Goal: Information Seeking & Learning: Find specific fact

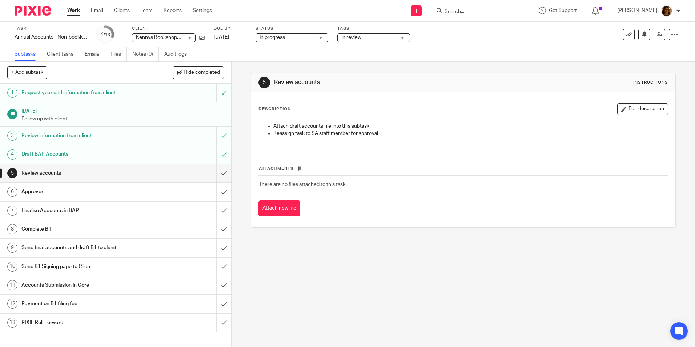
click at [171, 189] on div "Approver" at bounding box center [115, 191] width 188 height 11
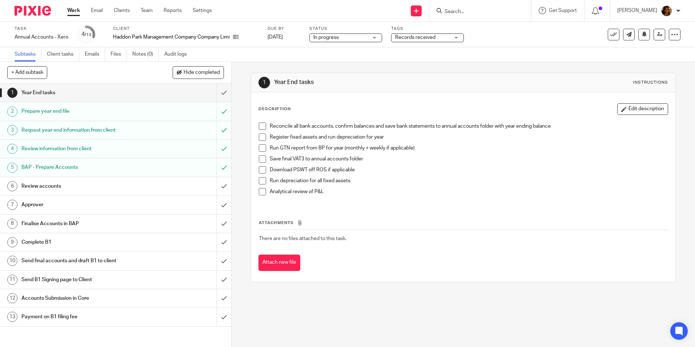
click at [145, 182] on div "Review accounts" at bounding box center [115, 186] width 188 height 11
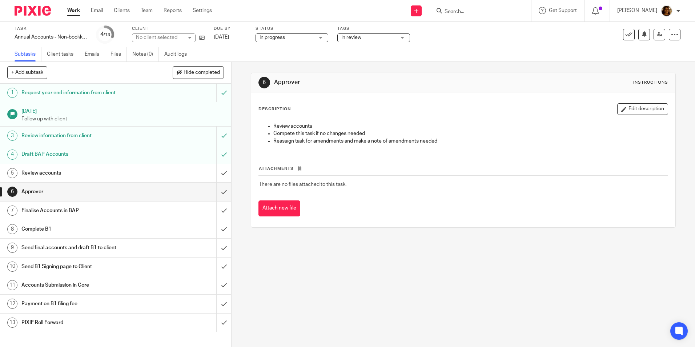
click at [170, 175] on div "Review accounts" at bounding box center [115, 173] width 188 height 11
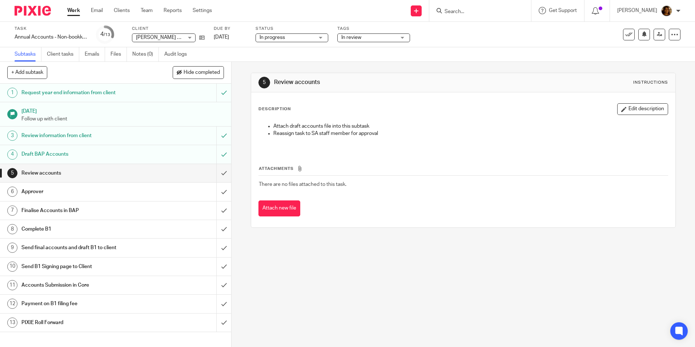
click at [78, 193] on h1 "Approver" at bounding box center [83, 191] width 125 height 11
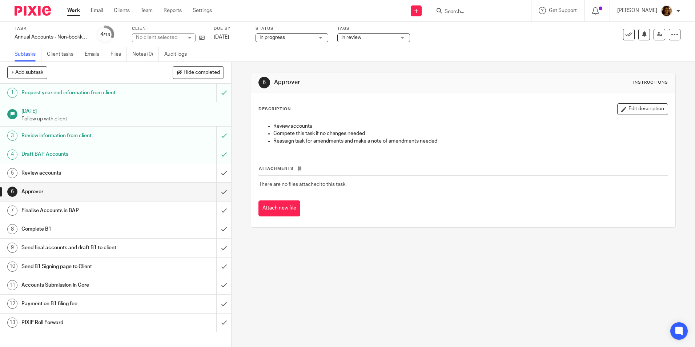
click at [79, 171] on h1 "Review accounts" at bounding box center [83, 173] width 125 height 11
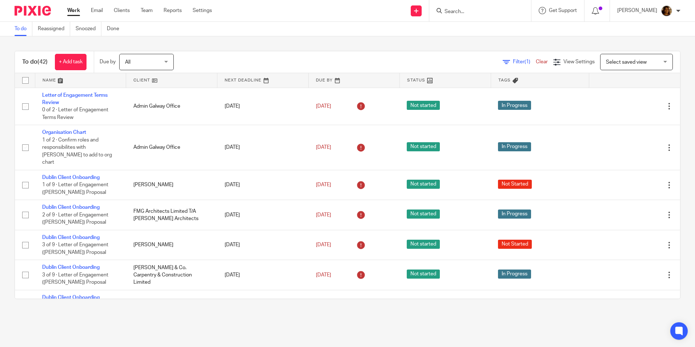
click at [477, 4] on div at bounding box center [480, 10] width 102 height 21
click at [480, 12] on input "Search" at bounding box center [476, 12] width 65 height 7
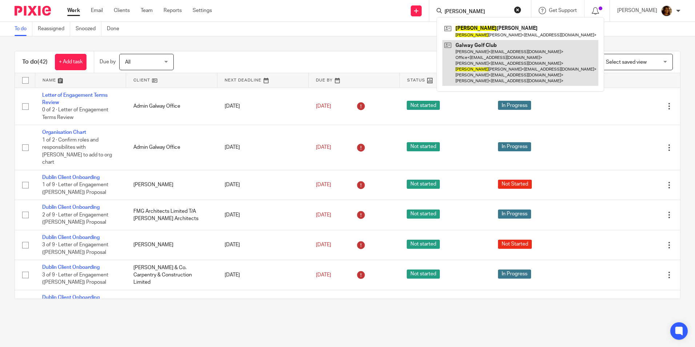
type input "sandra"
click at [486, 65] on link at bounding box center [520, 63] width 156 height 46
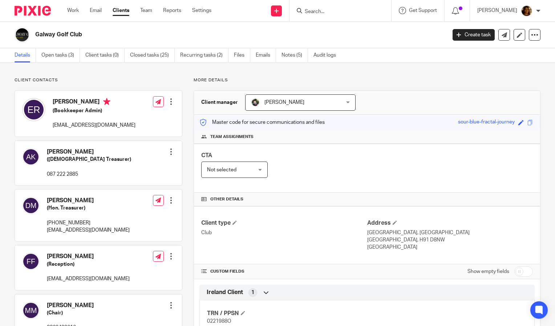
click at [131, 13] on ul "Work Email Clients Team Reports Settings" at bounding box center [144, 10] width 155 height 7
click at [129, 13] on link "Clients" at bounding box center [121, 10] width 17 height 7
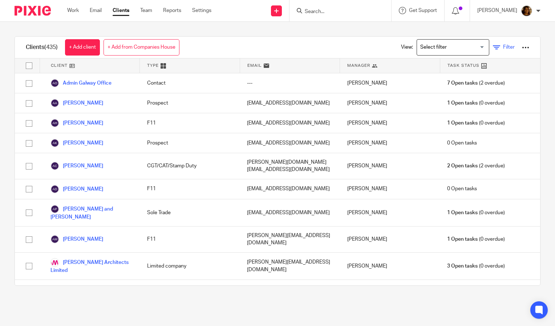
click at [493, 44] on icon at bounding box center [496, 47] width 7 height 7
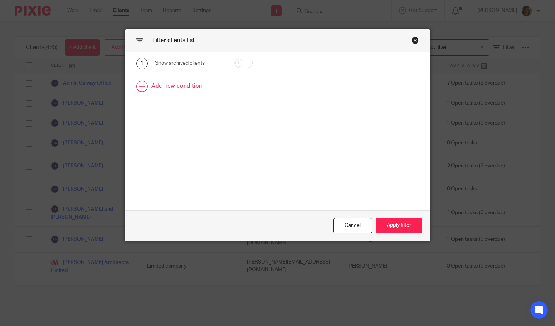
click at [182, 83] on link at bounding box center [277, 86] width 305 height 23
click at [193, 88] on div "Field" at bounding box center [185, 88] width 49 height 15
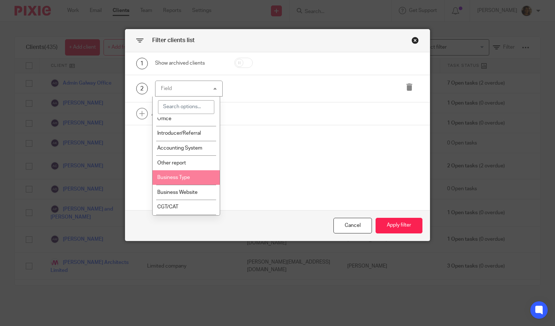
scroll to position [528, 0]
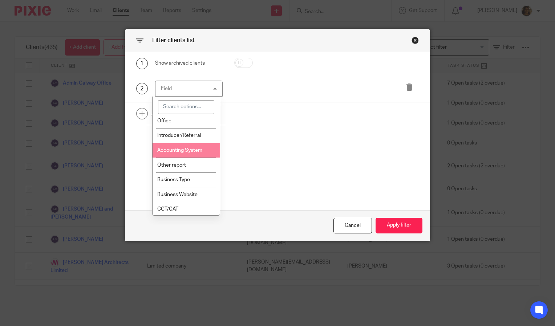
click at [190, 153] on span "Accounting System" at bounding box center [179, 150] width 45 height 5
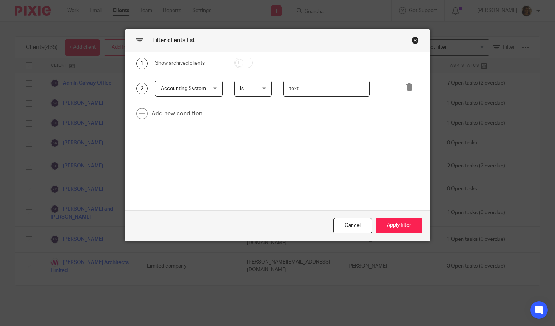
click at [329, 90] on input "text" at bounding box center [327, 89] width 87 height 16
type input "Quick"
click at [406, 225] on button "Apply filter" at bounding box center [399, 226] width 47 height 16
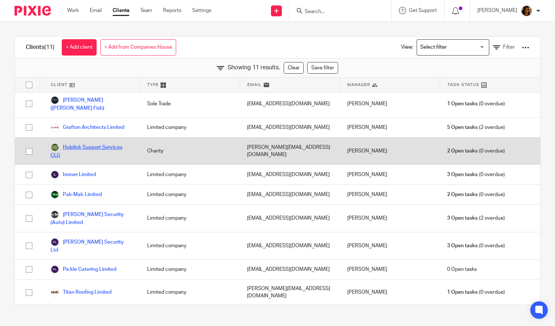
scroll to position [0, 0]
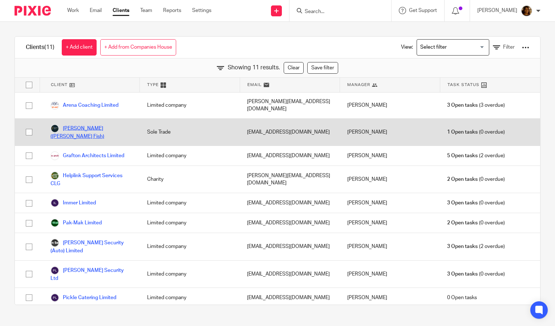
click at [94, 124] on link "Fergal Feeney (Feeney's Fish)" at bounding box center [92, 132] width 82 height 16
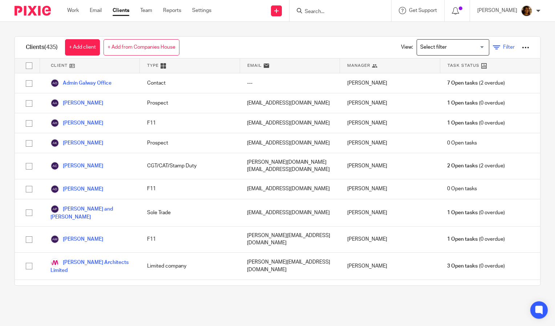
click at [504, 45] on span "Filter" at bounding box center [510, 47] width 12 height 5
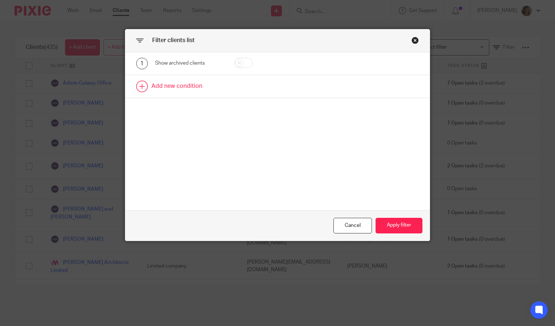
click at [157, 82] on link at bounding box center [277, 86] width 305 height 23
click at [192, 90] on div "Field" at bounding box center [185, 88] width 49 height 15
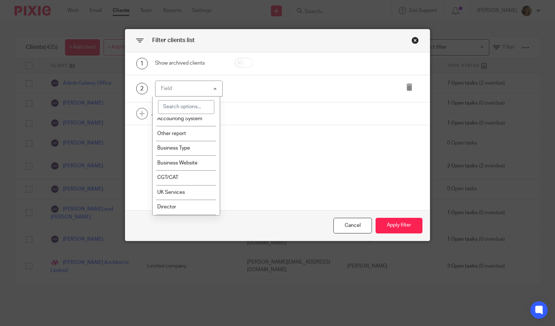
scroll to position [560, 0]
click at [187, 121] on li "Accounting System" at bounding box center [186, 118] width 67 height 15
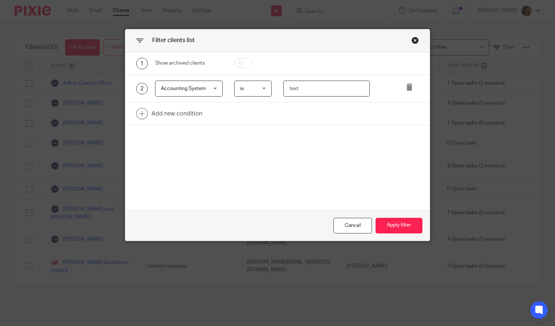
click at [325, 89] on input "text" at bounding box center [327, 89] width 87 height 16
type input "quick"
click at [399, 226] on button "Apply filter" at bounding box center [399, 226] width 47 height 16
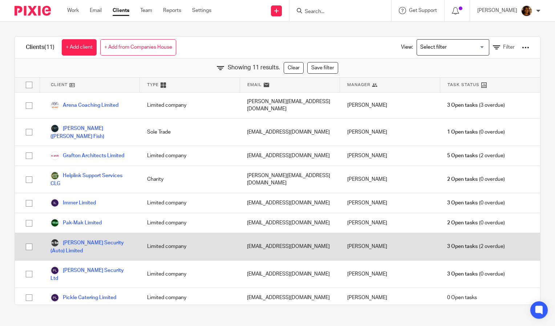
click at [97, 233] on div "Peden Security (Auto) Limited" at bounding box center [90, 246] width 100 height 27
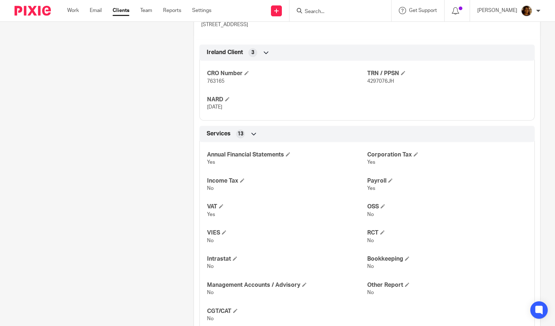
scroll to position [330, 0]
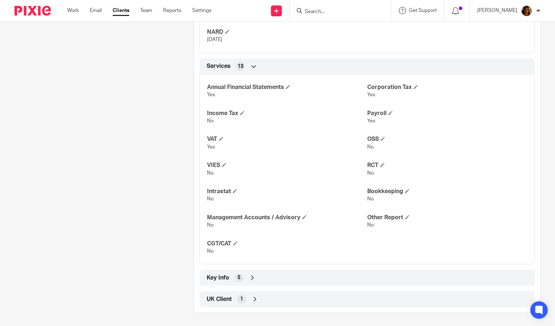
click at [373, 276] on div "Key Info 5" at bounding box center [367, 278] width 325 height 12
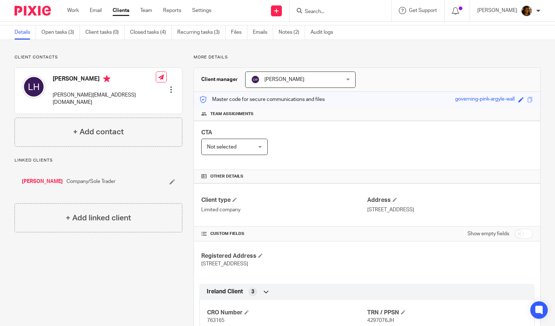
scroll to position [0, 0]
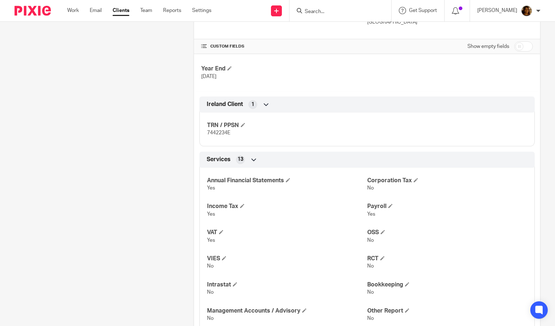
scroll to position [319, 0]
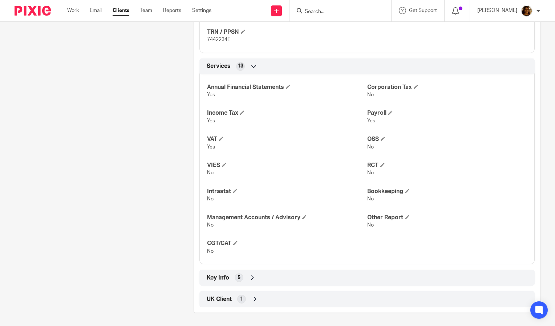
click at [408, 276] on div "Key Info 5" at bounding box center [367, 278] width 325 height 12
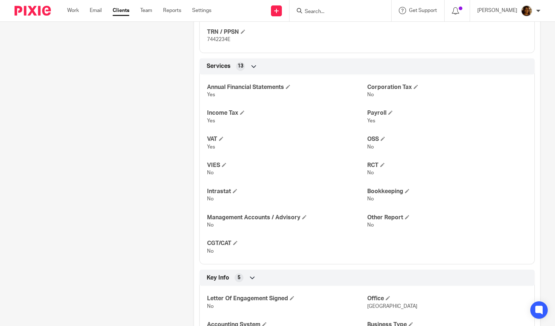
scroll to position [405, 0]
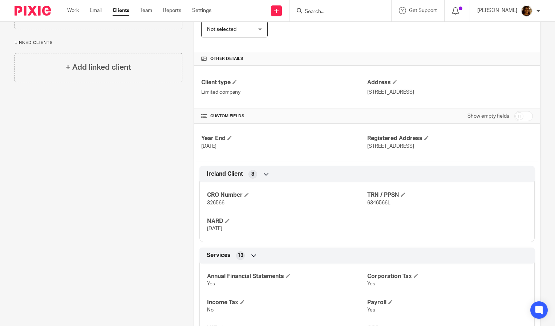
scroll to position [330, 0]
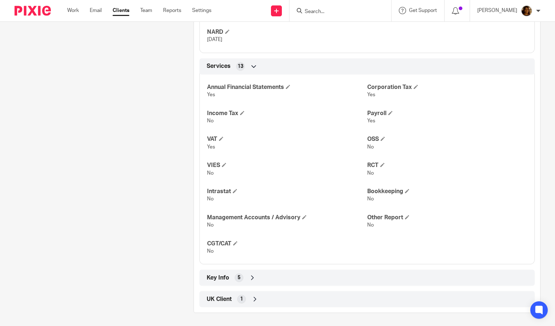
click at [324, 272] on div "Key Info 5" at bounding box center [367, 278] width 325 height 12
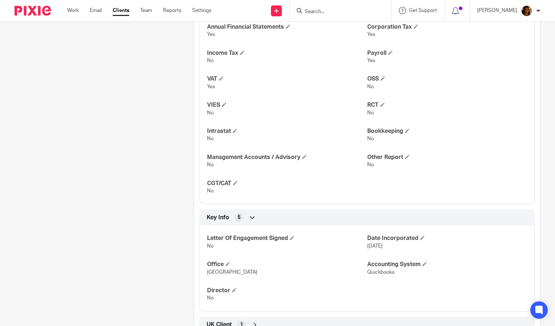
scroll to position [416, 0]
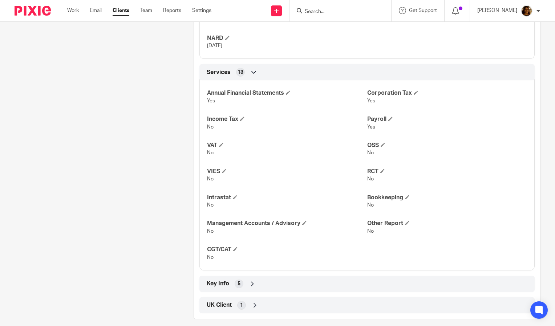
scroll to position [345, 0]
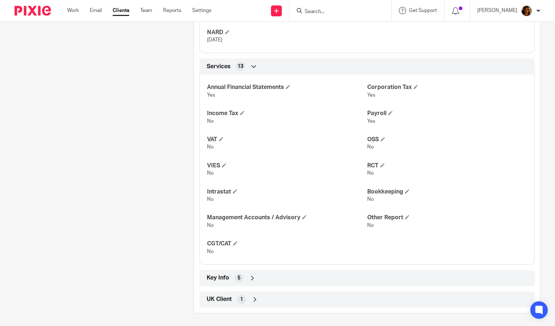
click at [302, 279] on div "Key Info 5" at bounding box center [367, 278] width 325 height 12
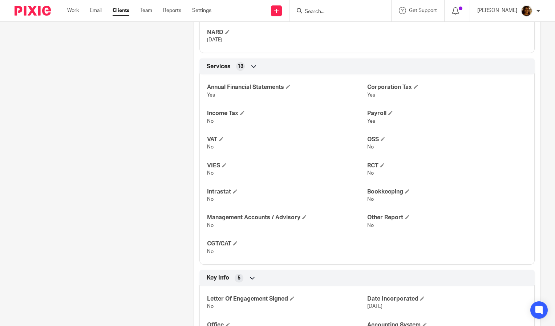
scroll to position [431, 0]
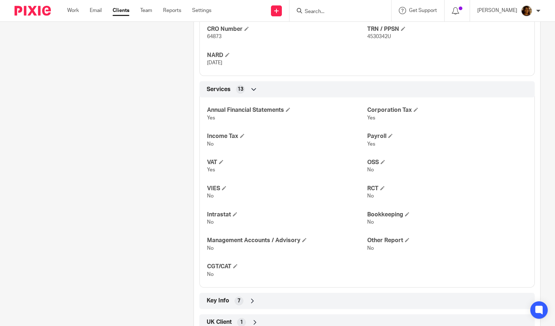
scroll to position [330, 0]
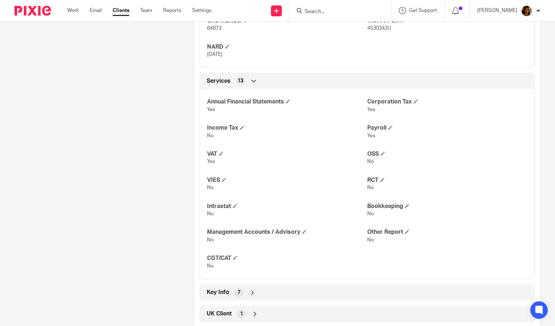
click at [334, 287] on div "Key Info 7" at bounding box center [367, 293] width 325 height 12
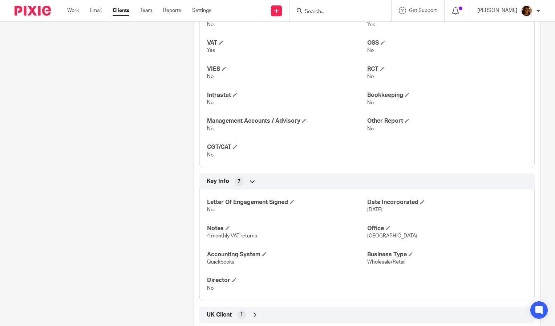
scroll to position [442, 0]
